Goal: Book appointment/travel/reservation

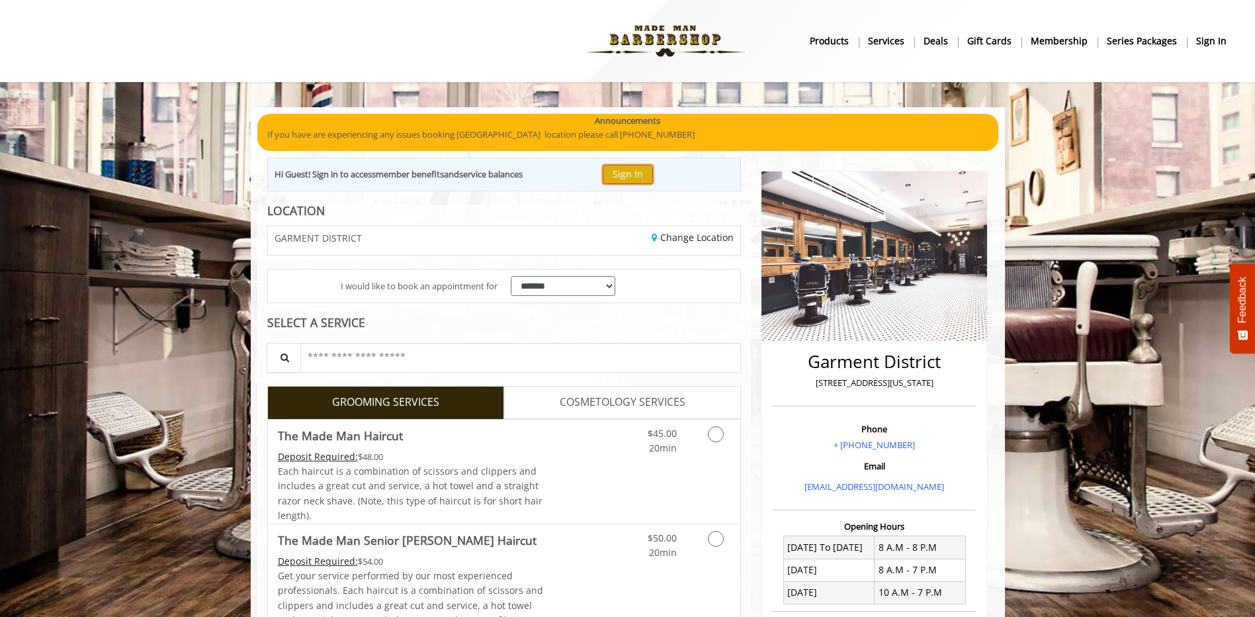
click at [627, 172] on button "Sign In" at bounding box center [628, 174] width 50 height 19
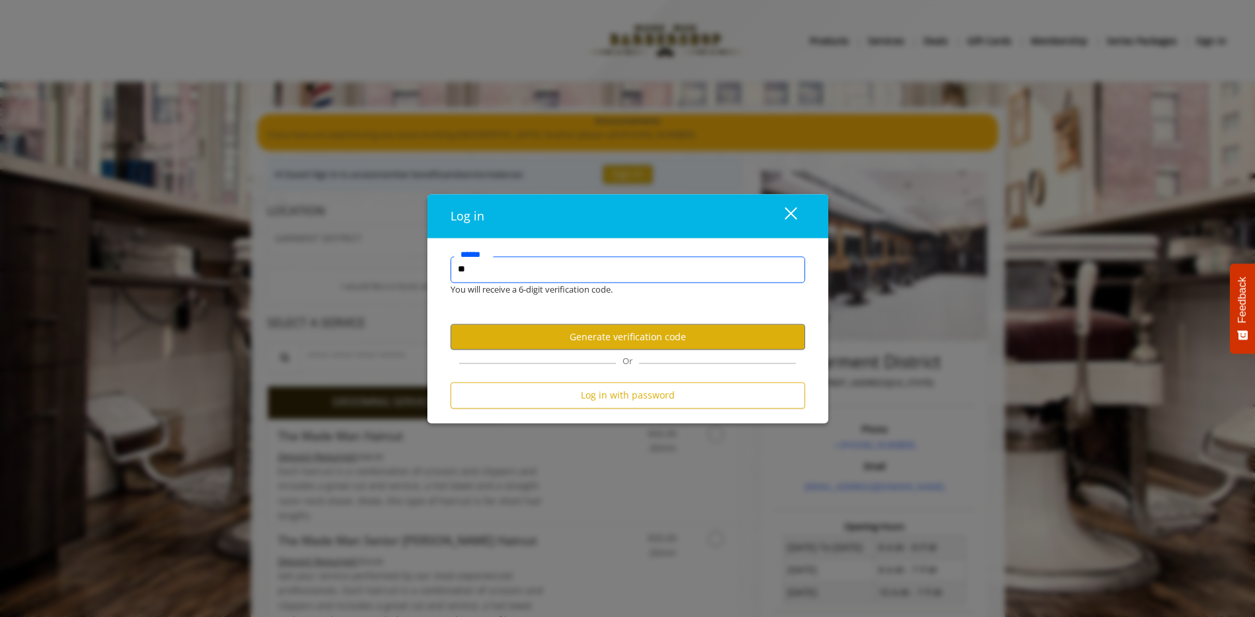
type input "*"
click at [792, 210] on div "close dialog" at bounding box center [790, 213] width 13 height 13
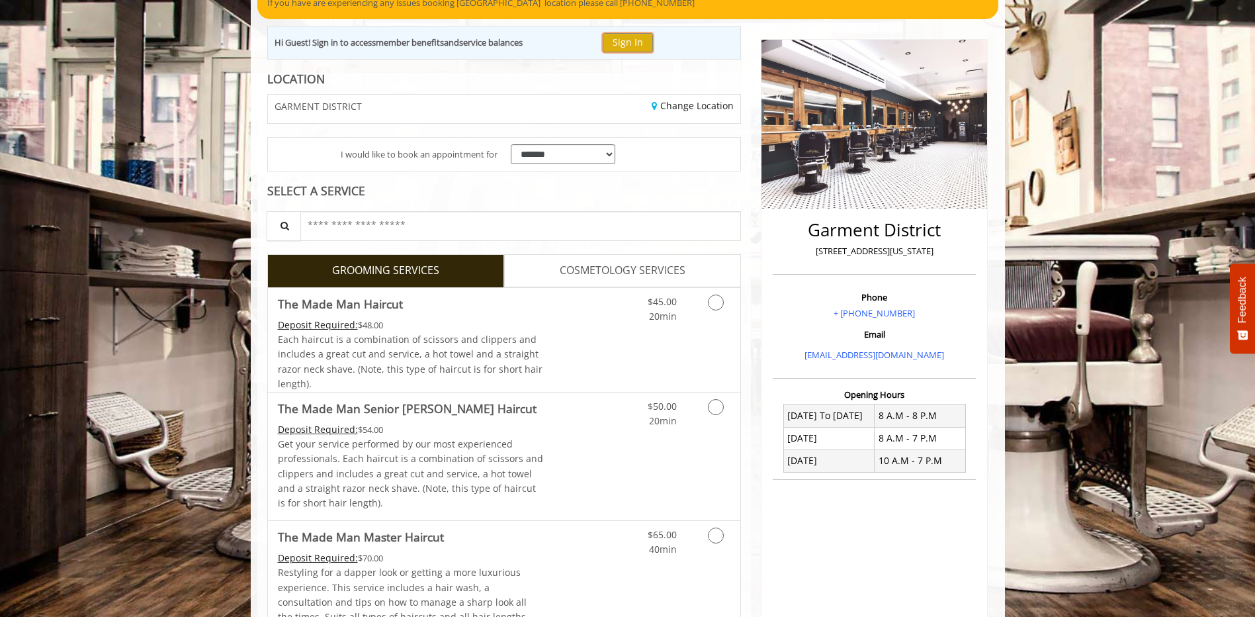
scroll to position [132, 0]
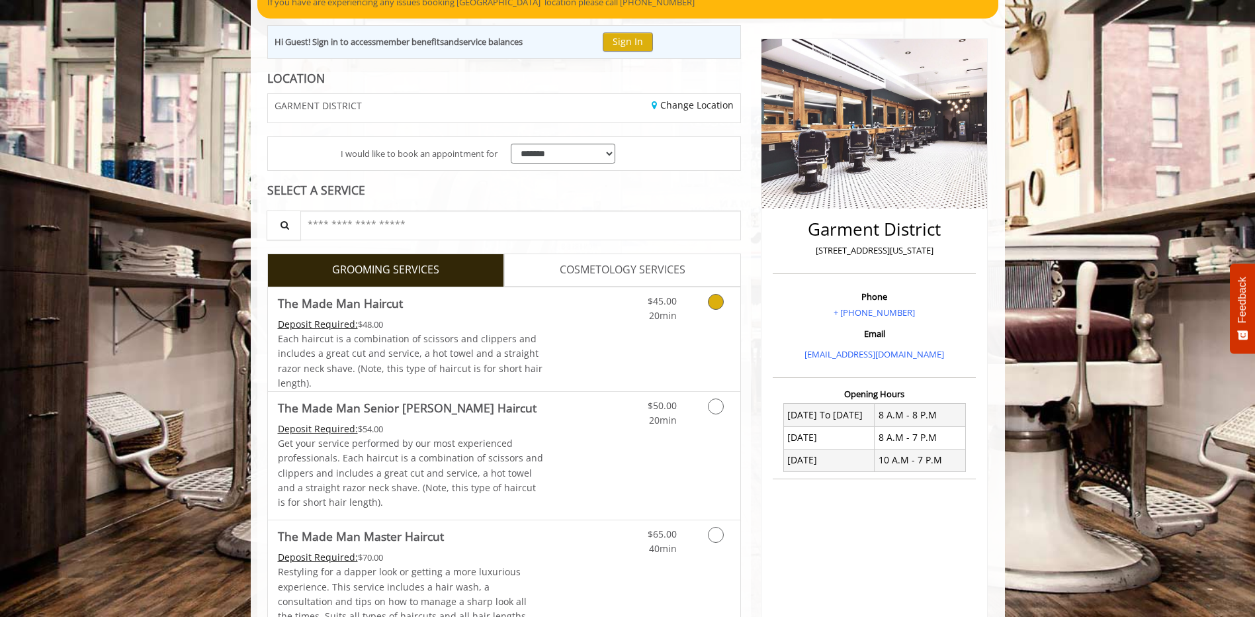
click at [711, 301] on icon "Grooming services" at bounding box center [716, 302] width 16 height 16
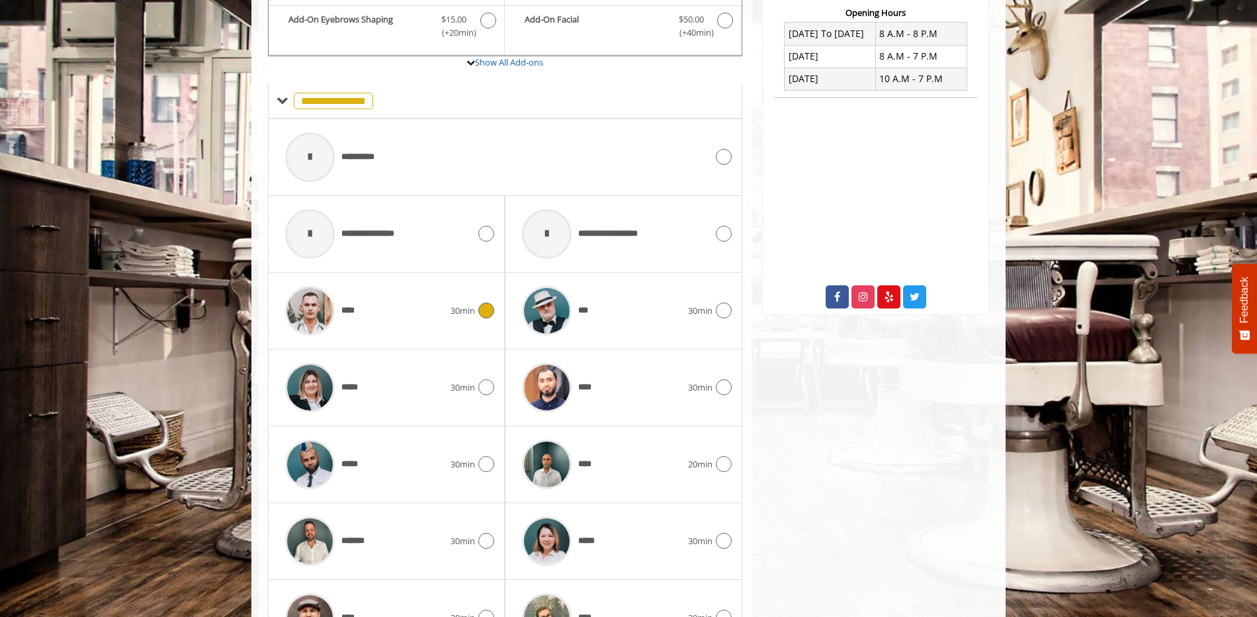
scroll to position [580, 0]
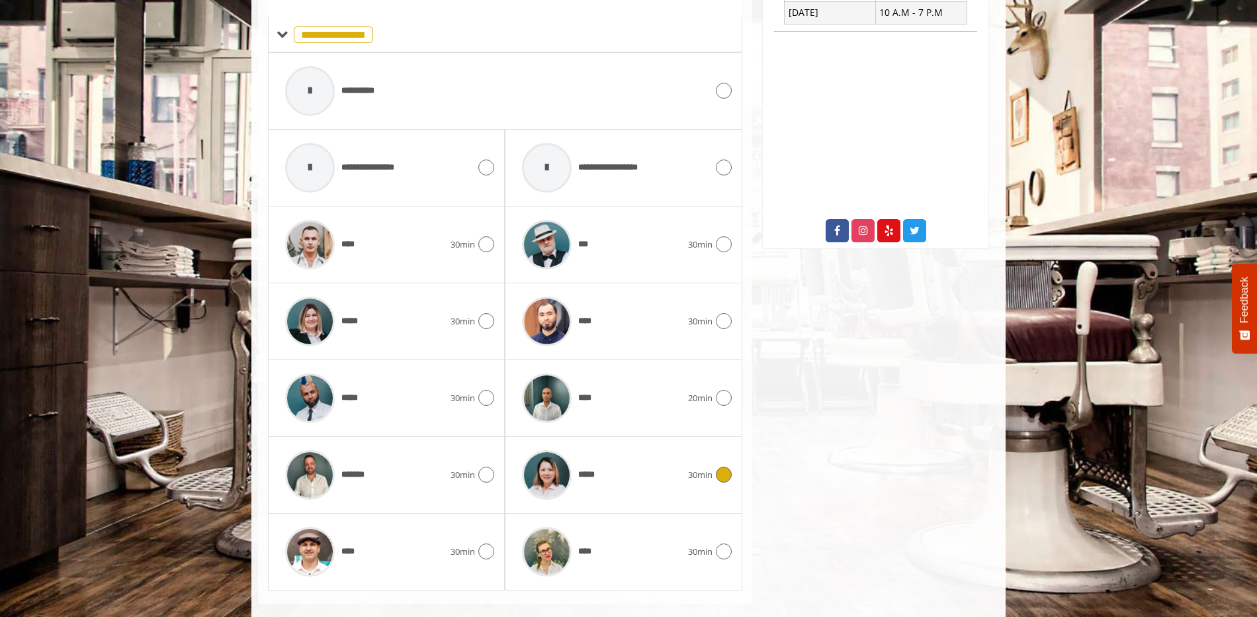
click at [721, 474] on icon at bounding box center [724, 474] width 16 height 16
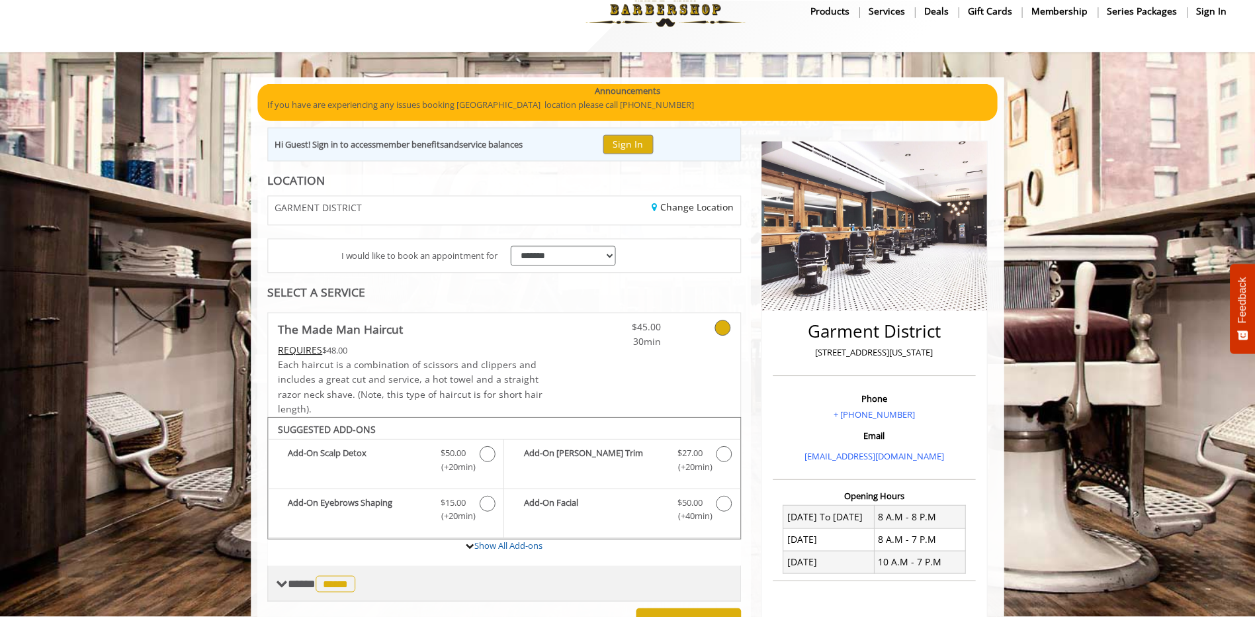
scroll to position [0, 0]
